Goal: Information Seeking & Learning: Learn about a topic

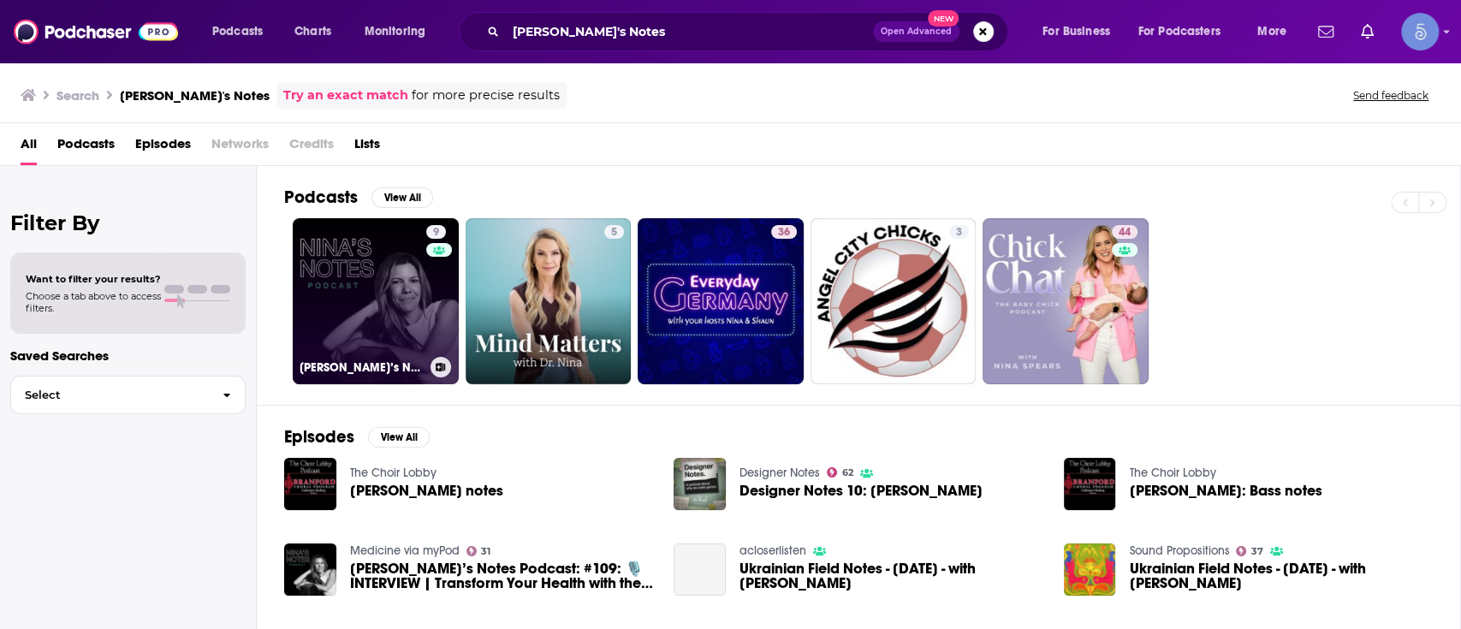
click at [432, 306] on div "9" at bounding box center [439, 291] width 26 height 132
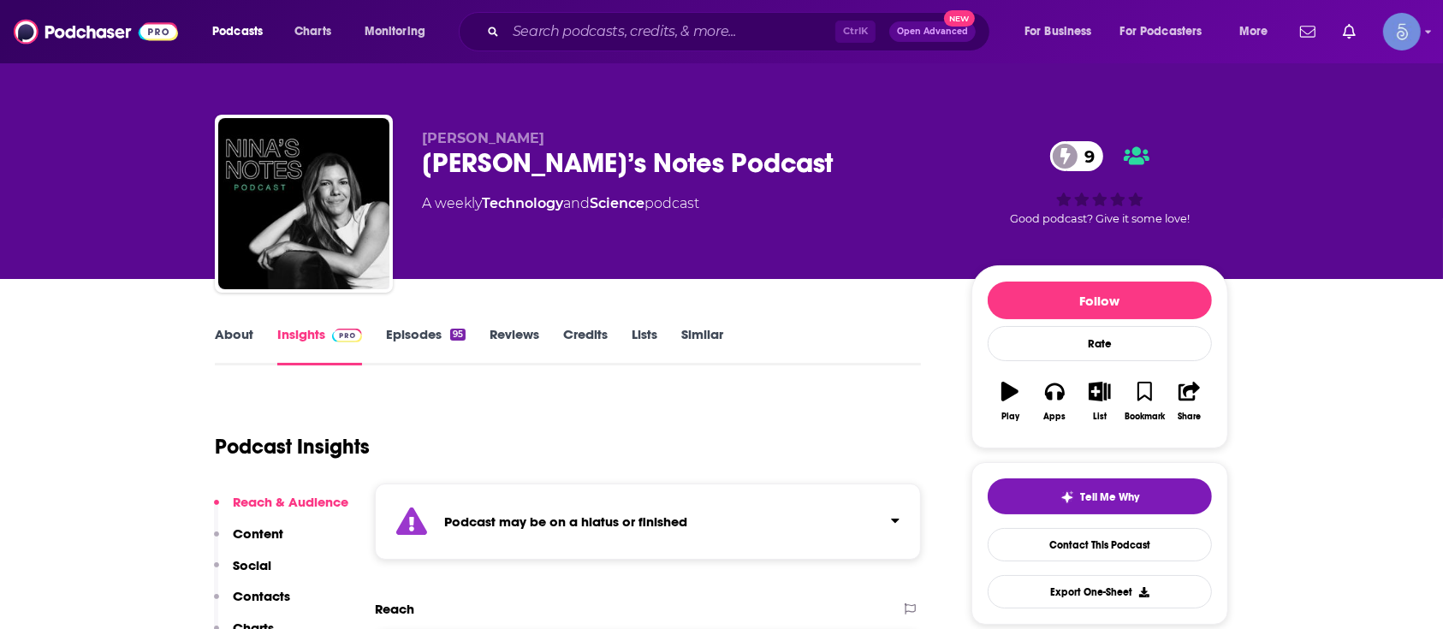
click at [910, 526] on div "Podcast may be on a hiatus or finished" at bounding box center [648, 521] width 546 height 76
click at [1438, 92] on div "[PERSON_NAME]’s Notes Podcast 9 A weekly Technology and Science podcast 9 Good …" at bounding box center [721, 139] width 1443 height 279
